Goal: Communication & Community: Answer question/provide support

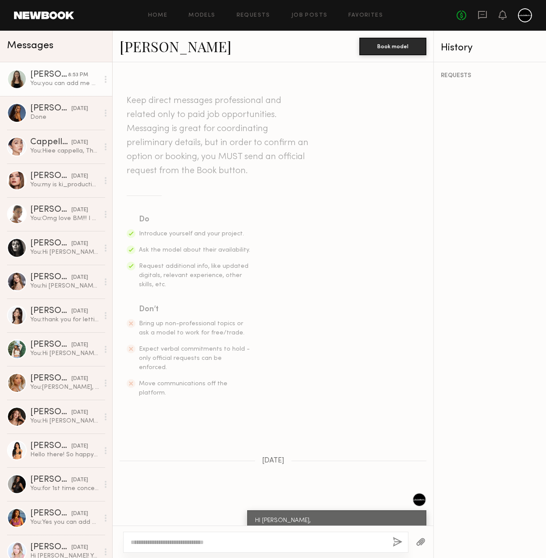
scroll to position [415, 0]
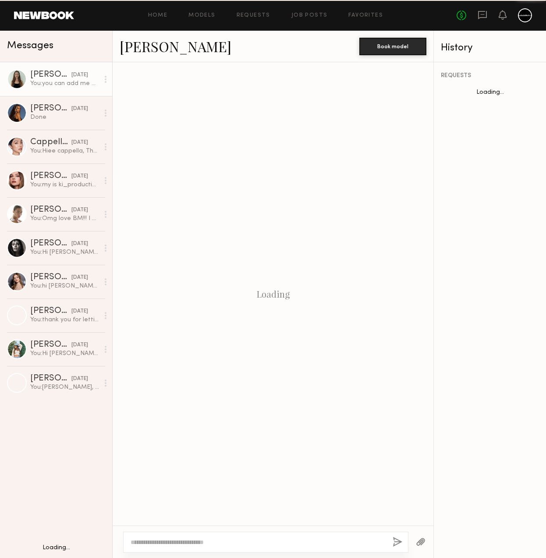
scroll to position [415, 0]
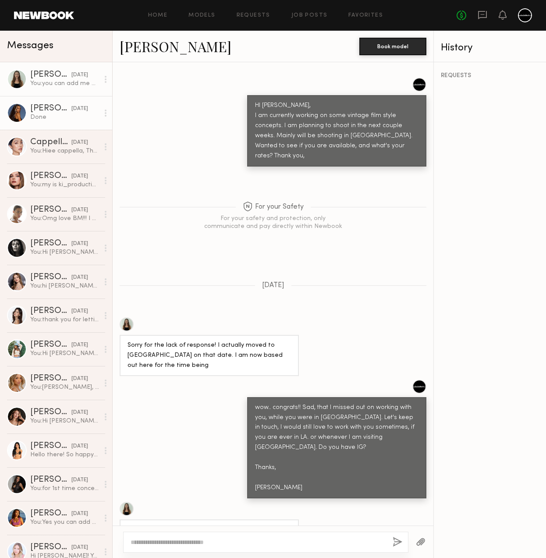
click at [56, 117] on div "Done" at bounding box center [64, 117] width 69 height 8
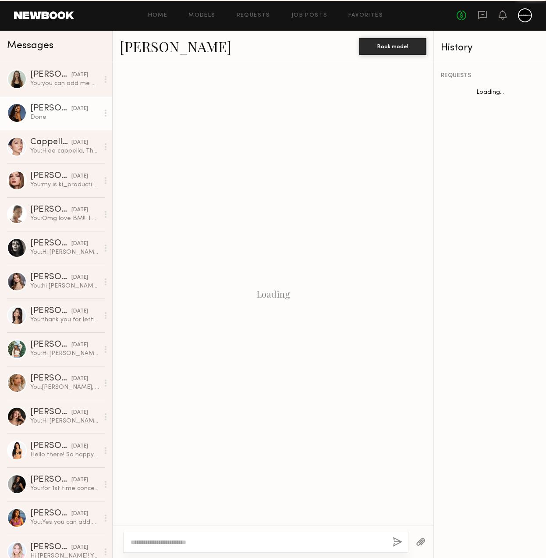
scroll to position [306, 0]
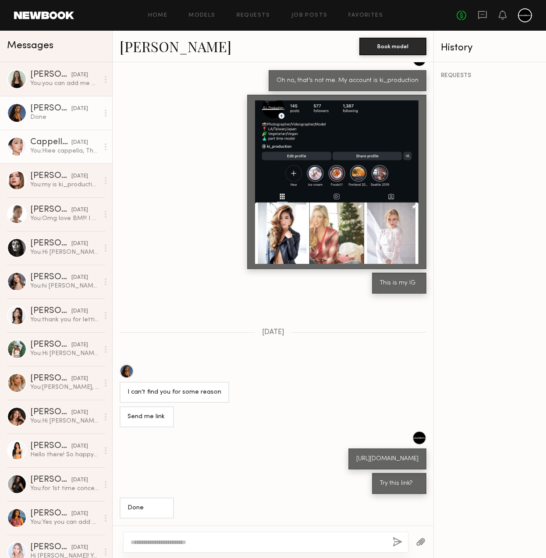
drag, startPoint x: 36, startPoint y: 147, endPoint x: 50, endPoint y: 146, distance: 13.6
click at [36, 147] on div "You: [PERSON_NAME], Thanks for getting back to me. I have been super busy latel…" at bounding box center [64, 151] width 69 height 8
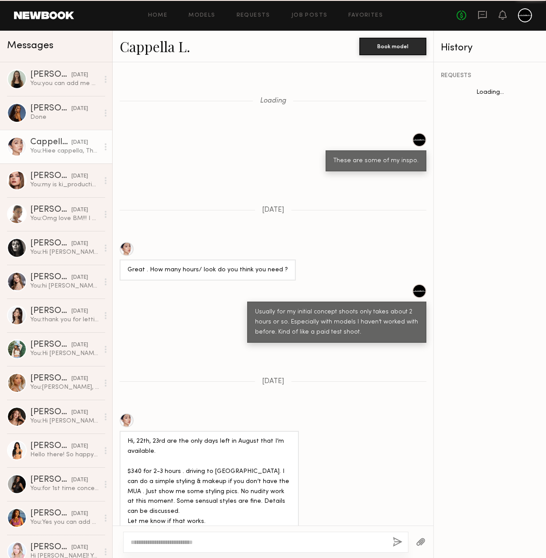
scroll to position [836, 0]
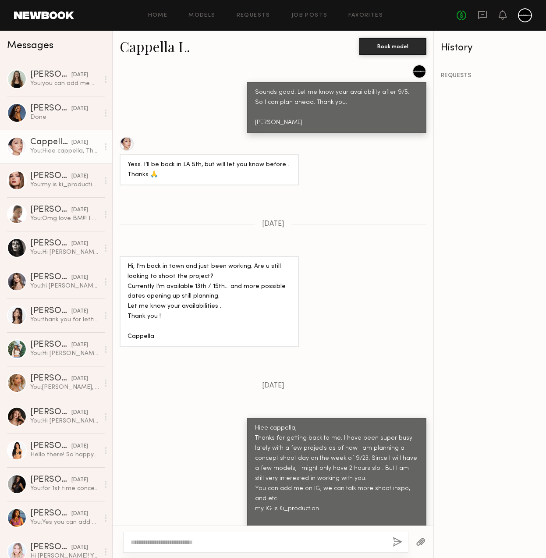
click at [260, 536] on div at bounding box center [265, 541] width 285 height 21
click at [285, 542] on textarea at bounding box center [258, 541] width 255 height 9
type textarea "**********"
click at [397, 542] on button "button" at bounding box center [397, 541] width 10 height 11
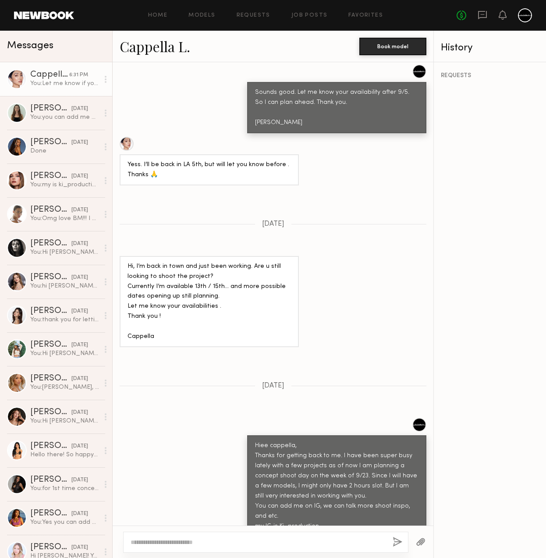
scroll to position [1012, 0]
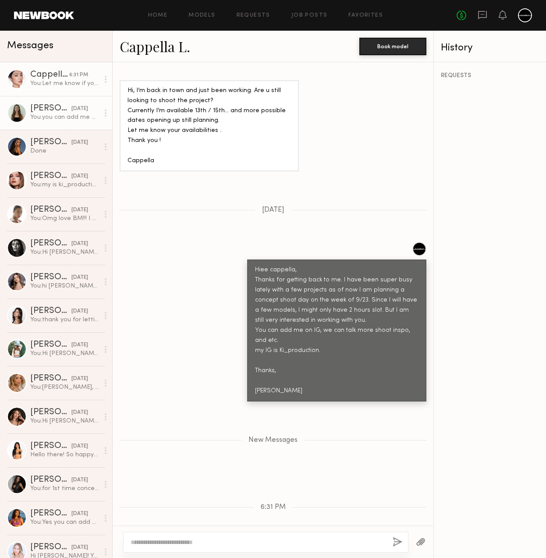
click at [56, 108] on div "[PERSON_NAME]" at bounding box center [50, 108] width 41 height 9
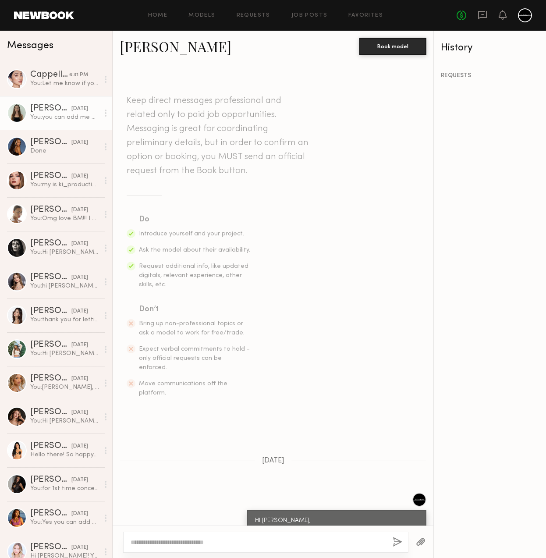
scroll to position [415, 0]
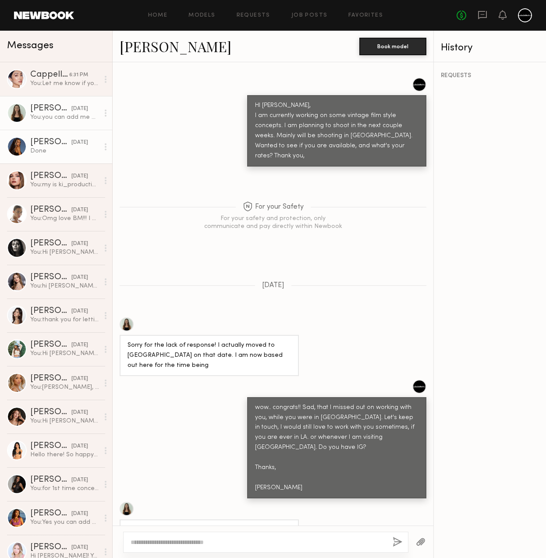
click at [48, 149] on div "Done" at bounding box center [64, 151] width 69 height 8
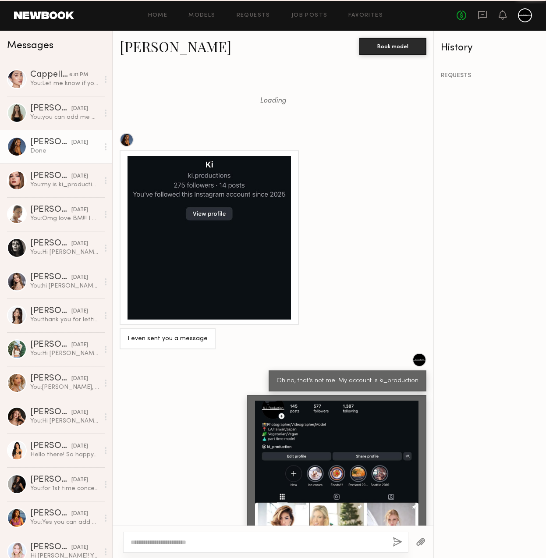
scroll to position [306, 0]
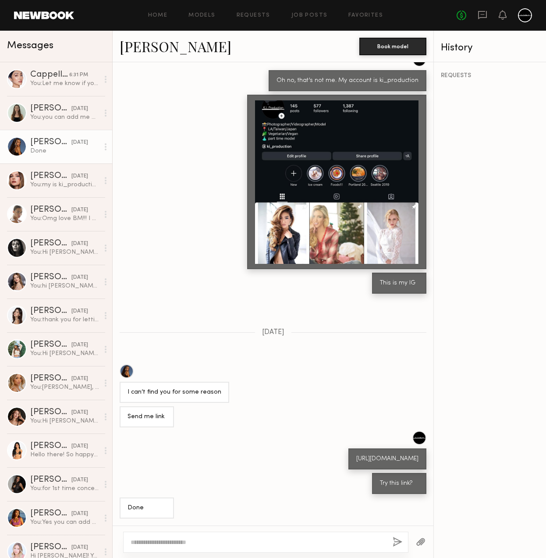
click at [153, 47] on link "[PERSON_NAME]" at bounding box center [176, 46] width 112 height 19
